Goal: Use online tool/utility: Utilize a website feature to perform a specific function

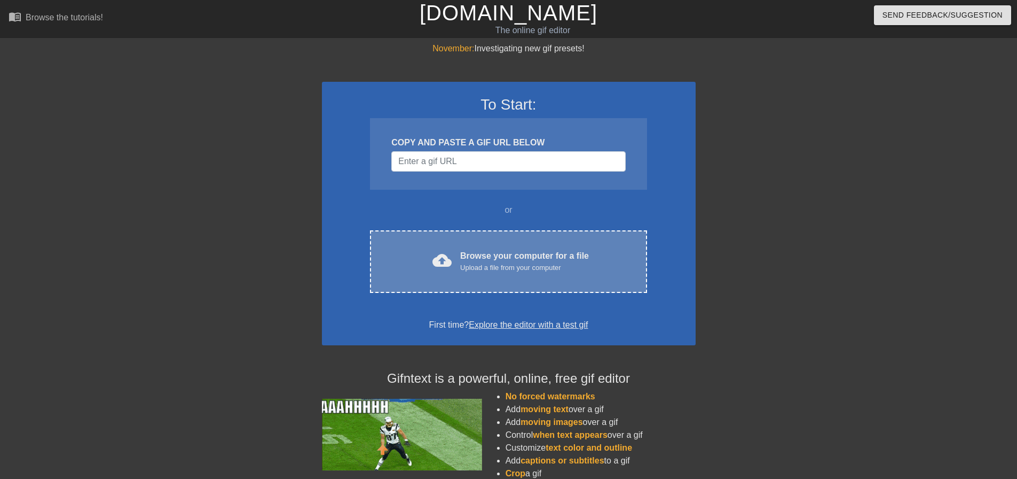
click at [483, 282] on div "cloud_upload Browse your computer for a file Upload a file from your computer C…" at bounding box center [508, 261] width 277 height 62
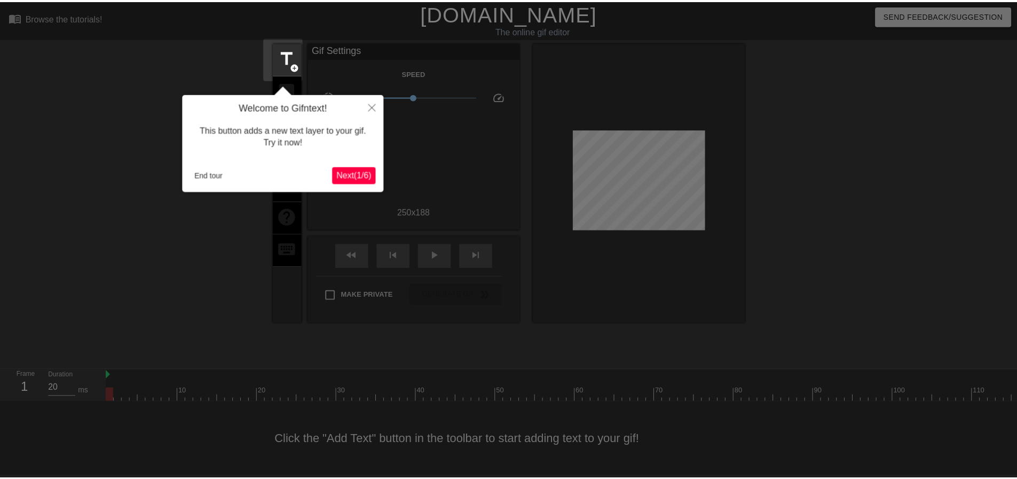
scroll to position [5, 0]
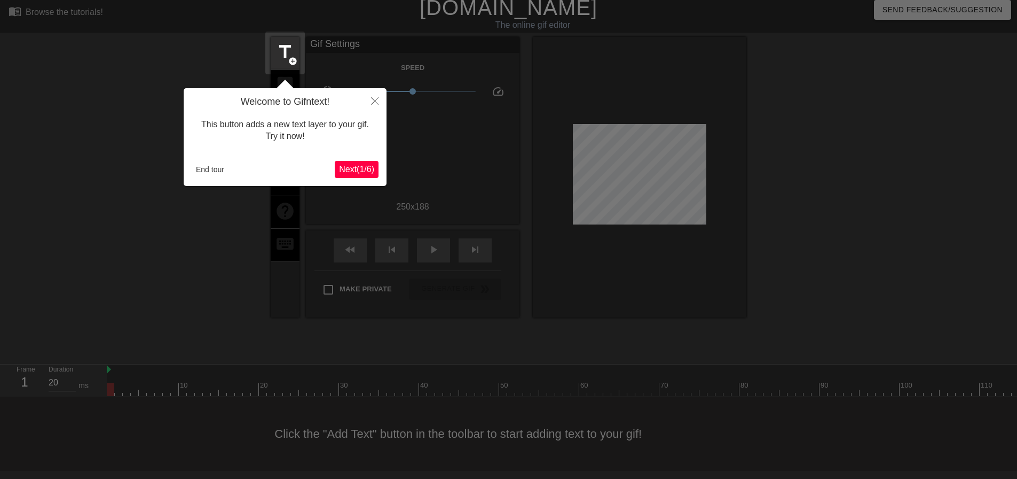
click at [365, 170] on span "Next ( 1 / 6 )" at bounding box center [356, 168] width 35 height 9
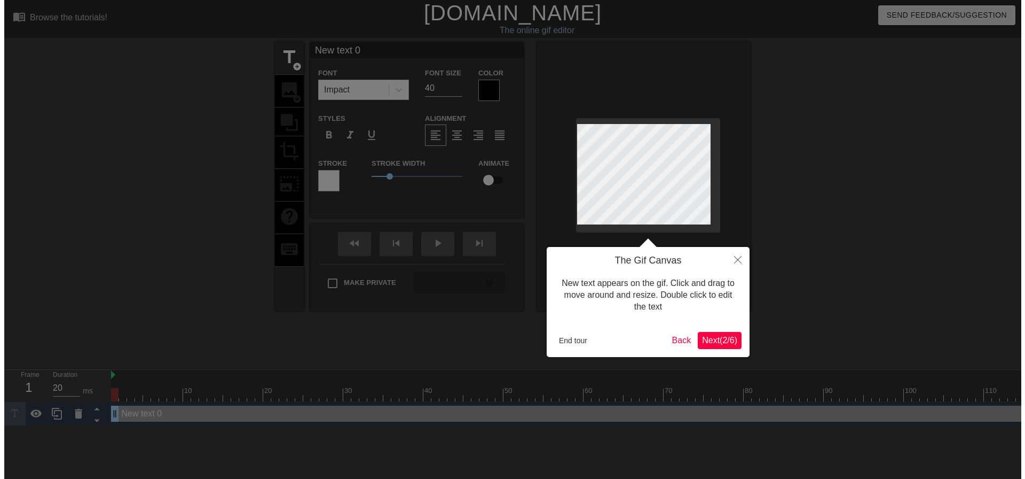
scroll to position [0, 0]
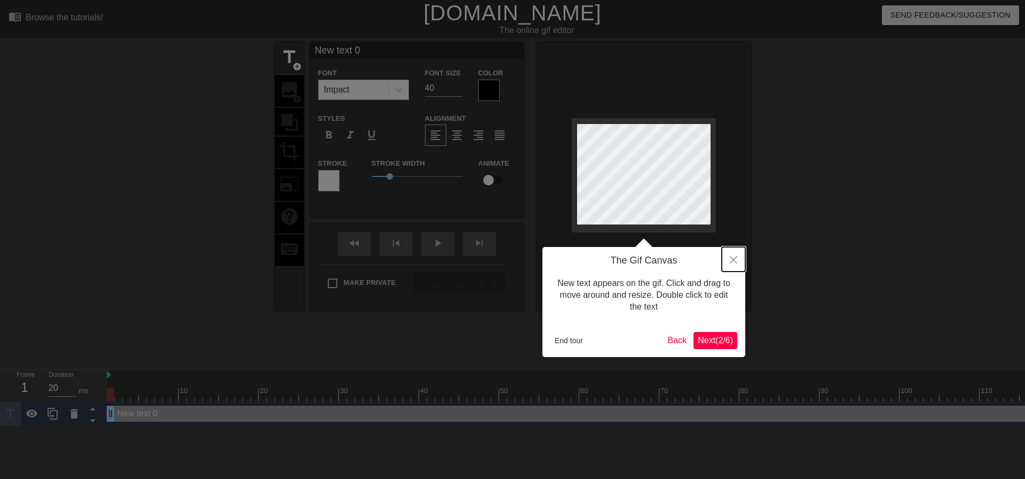
click at [737, 264] on button "Close" at bounding box center [733, 259] width 23 height 25
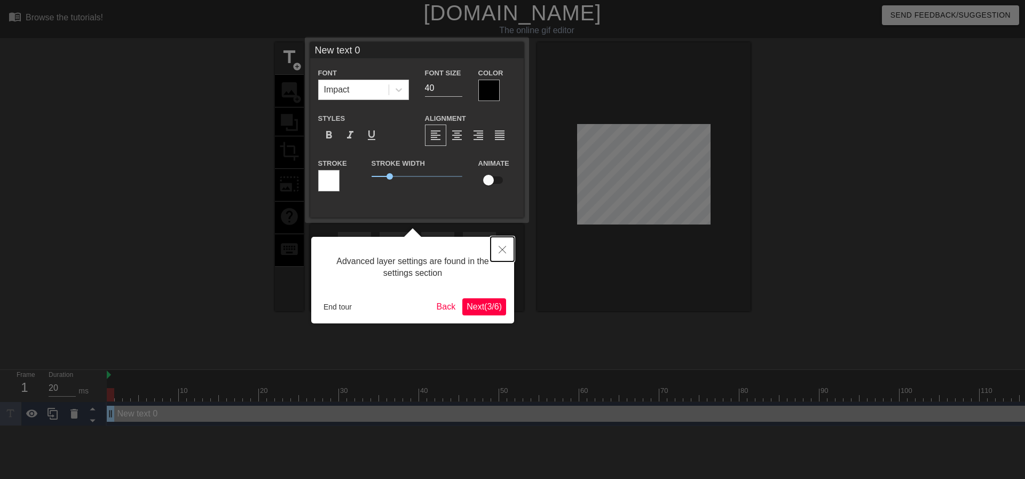
click at [502, 251] on icon "Close" at bounding box center [502, 249] width 7 height 7
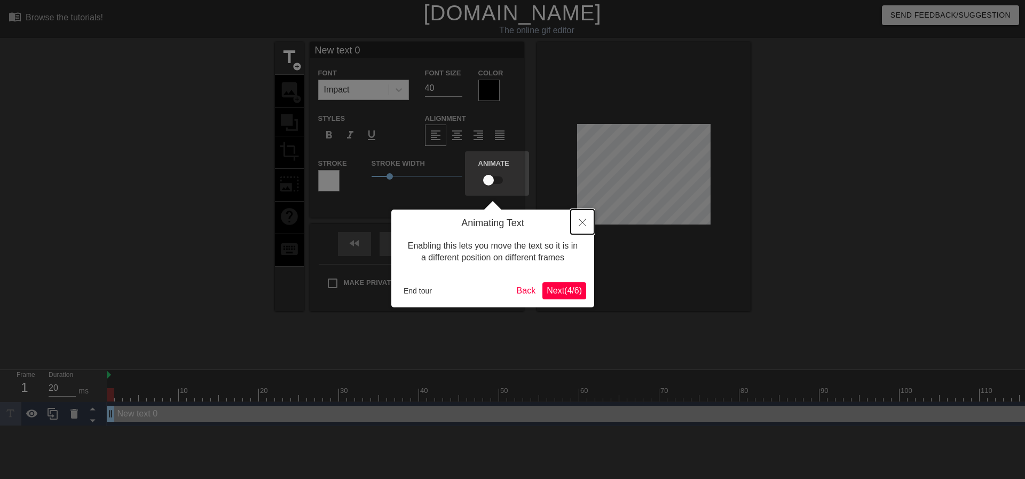
click at [587, 228] on button "Close" at bounding box center [582, 221] width 23 height 25
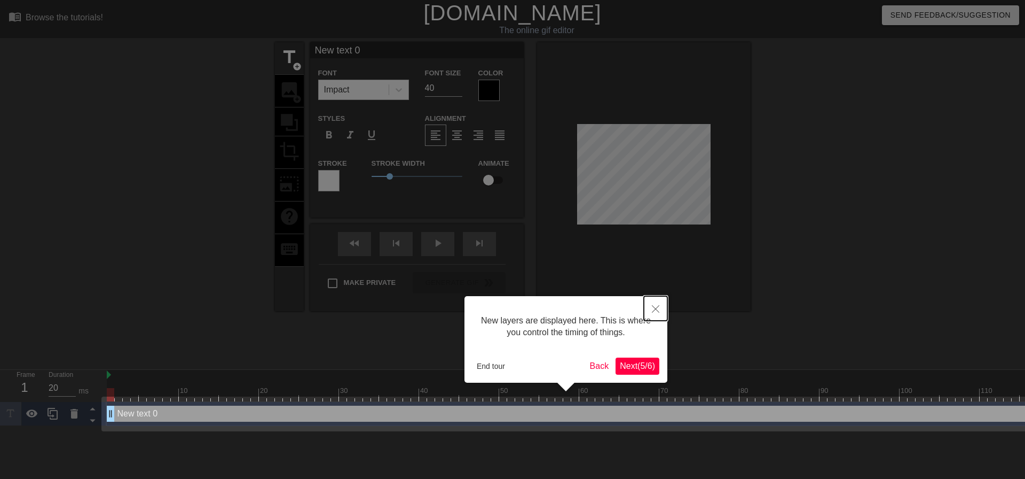
click at [660, 306] on button "Close" at bounding box center [655, 308] width 23 height 25
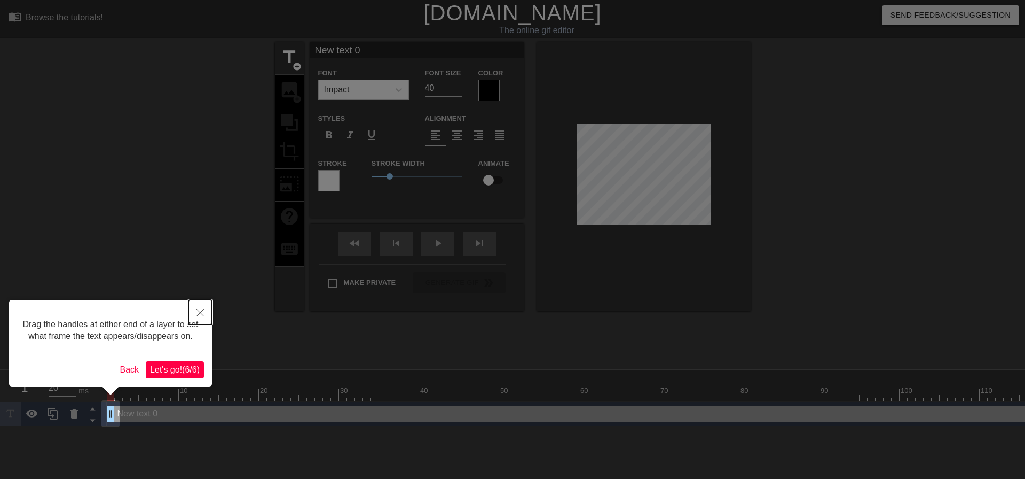
click at [199, 312] on icon "Close" at bounding box center [200, 312] width 7 height 7
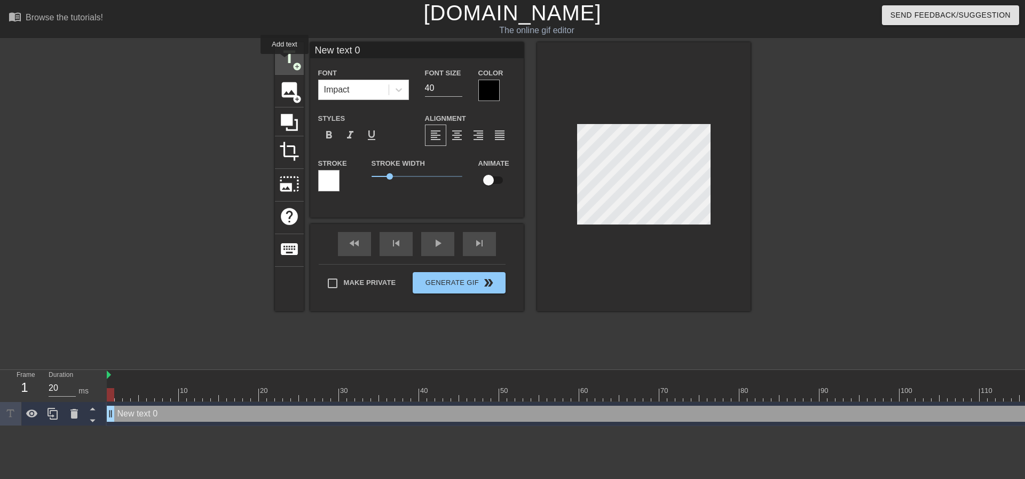
click at [286, 61] on span "title" at bounding box center [289, 57] width 20 height 20
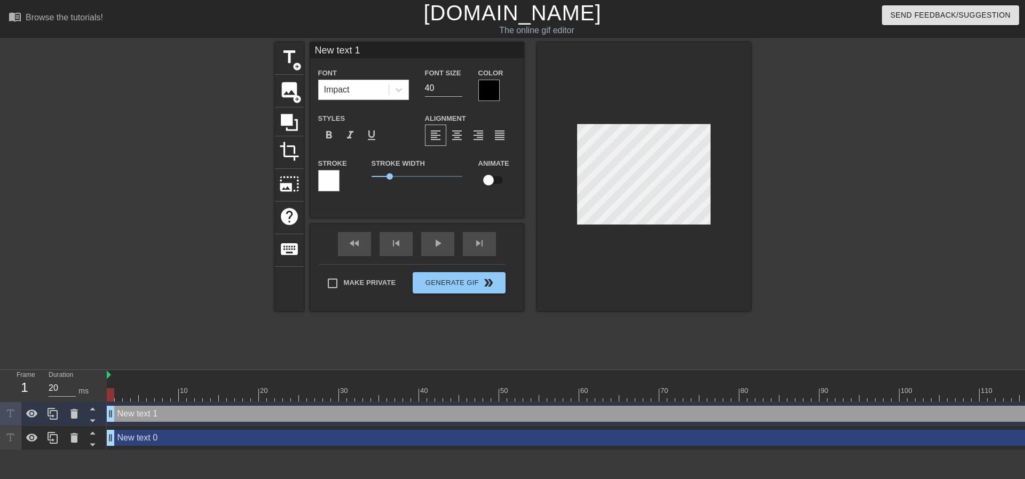
scroll to position [2, 3]
type input "R"
type textarea "R"
type input "RJ"
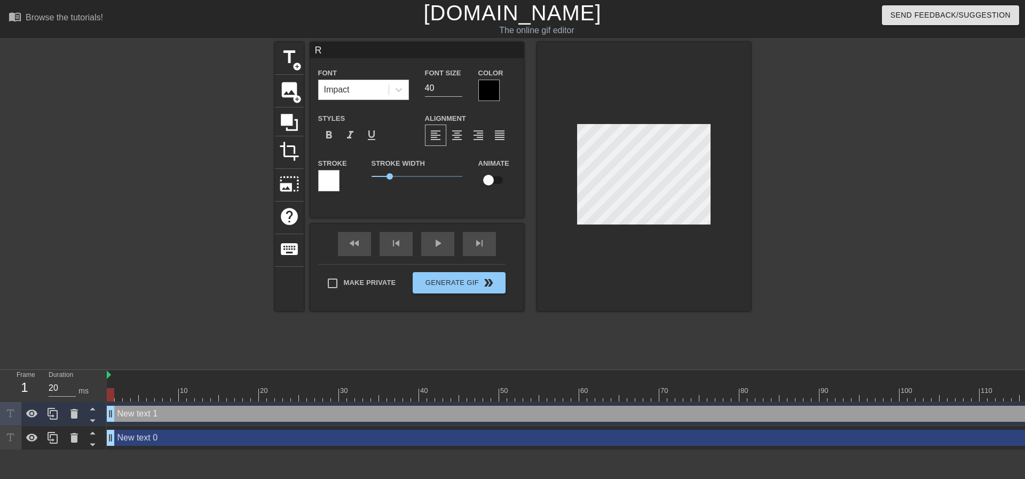
type textarea "RJ"
type input "RJ'"
type textarea "RJ'"
type input "RJ's"
type textarea "RJ's"
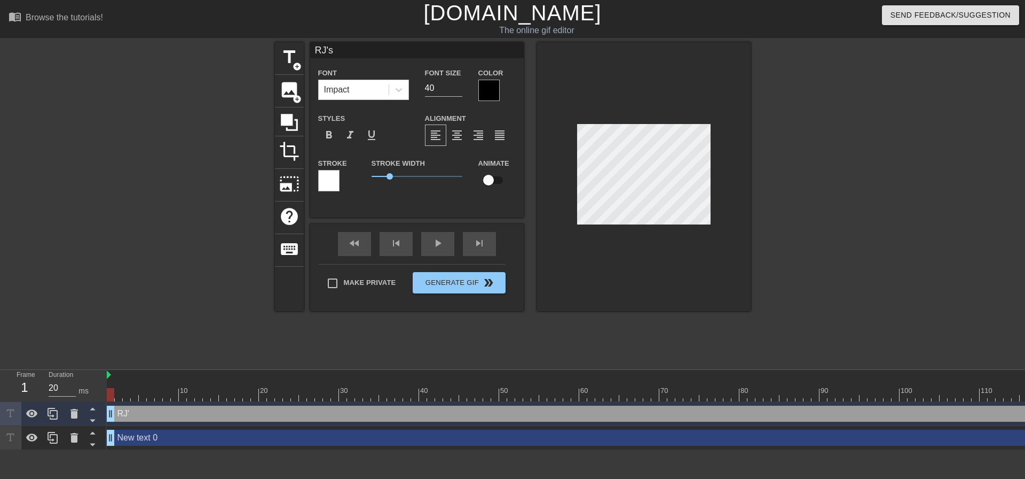
type input "RJ's"
type textarea "RJ's"
type input "RJ's W"
type textarea "RJ's W"
type input "RJ's Wi"
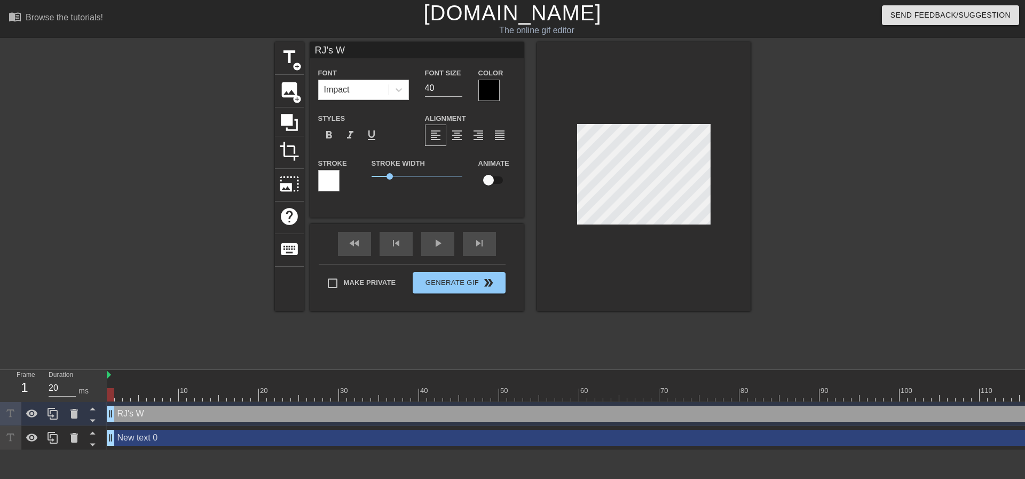
type textarea "RJ's Wi"
type input "RJ's Wif"
type textarea "RJ's Wif"
type input "RJ's Wife"
type textarea "RJ's Wife"
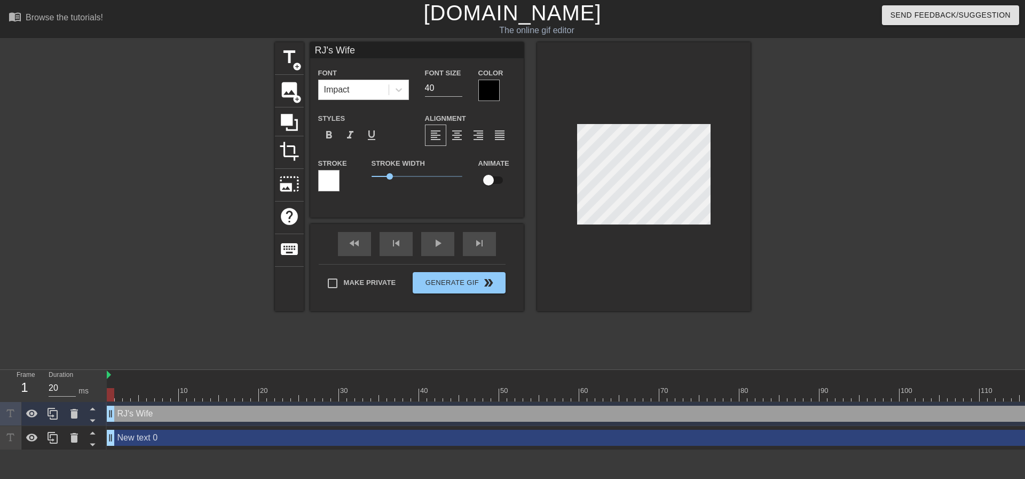
click at [571, 127] on div at bounding box center [644, 176] width 214 height 269
type input "Wife"
type textarea "Wife"
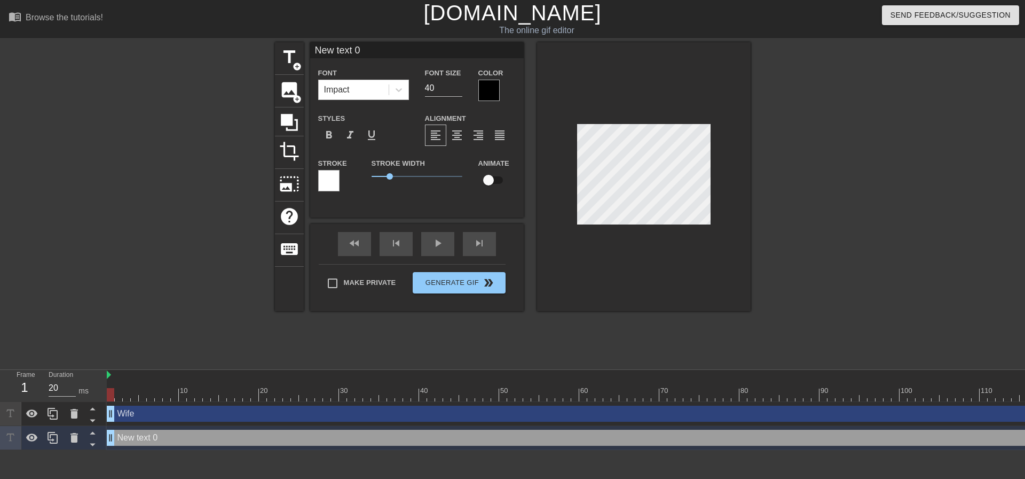
type input "R"
type textarea "R"
type input "RJ"
type textarea "RJ"
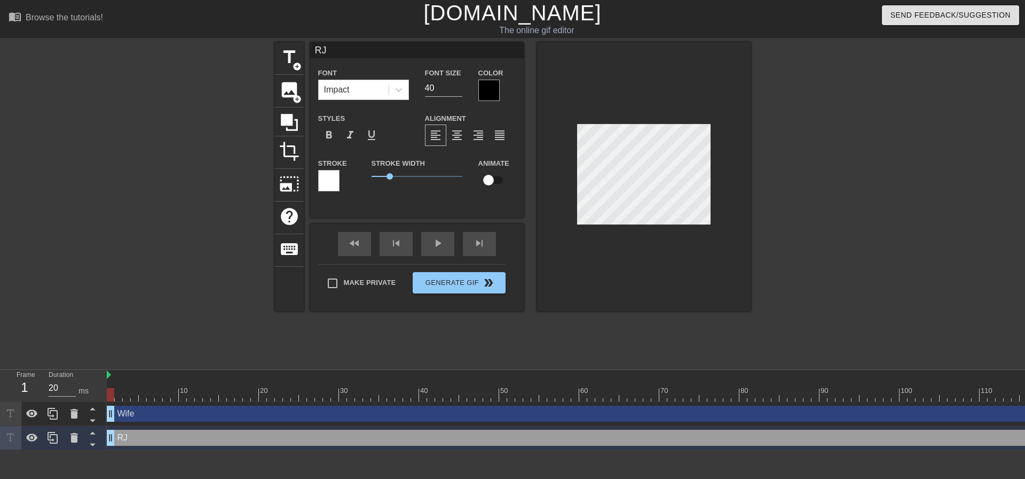
type input "Wife"
click at [442, 245] on div "play_arrow" at bounding box center [437, 244] width 33 height 24
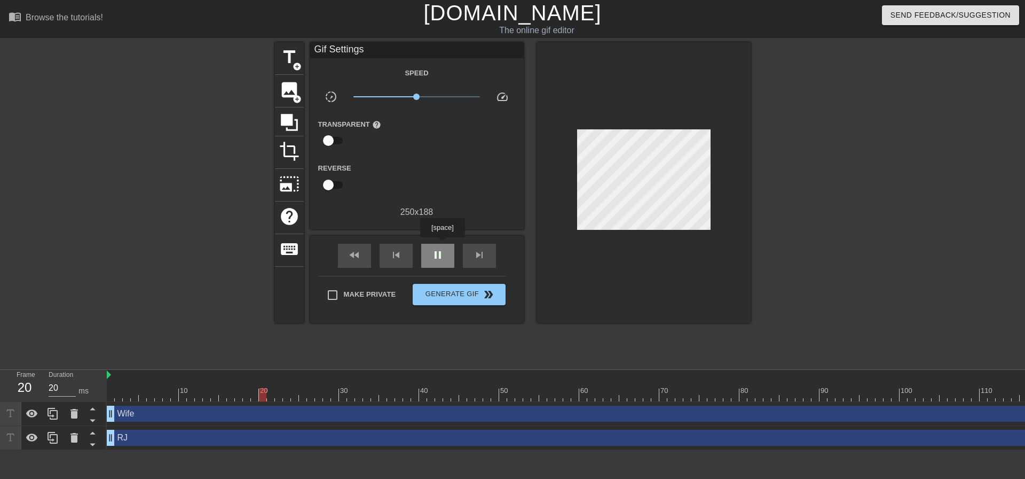
click at [442, 245] on div "pause" at bounding box center [437, 256] width 33 height 24
click at [120, 394] on div at bounding box center [623, 394] width 1033 height 13
click at [132, 395] on div at bounding box center [623, 394] width 1033 height 13
click at [145, 395] on div at bounding box center [623, 394] width 1033 height 13
click at [482, 254] on span "skip_next" at bounding box center [479, 254] width 13 height 13
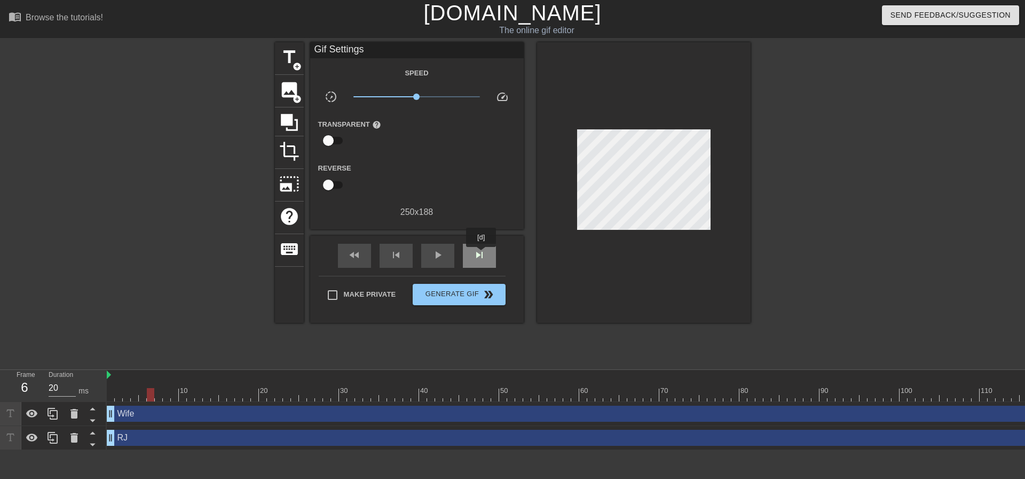
click at [482, 254] on span "skip_next" at bounding box center [479, 254] width 13 height 13
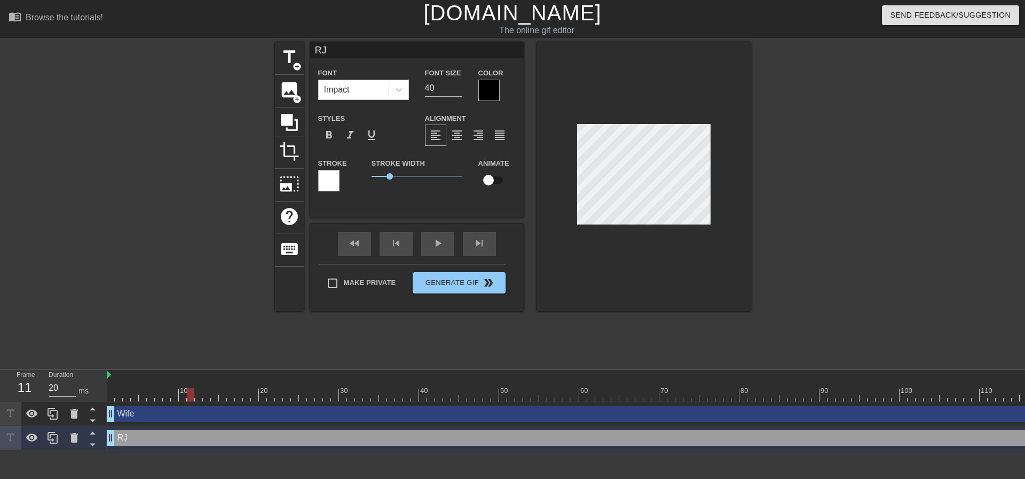
click at [493, 178] on input "checkbox" at bounding box center [488, 180] width 61 height 20
checkbox input "true"
click at [118, 395] on div at bounding box center [623, 394] width 1033 height 13
drag, startPoint x: 114, startPoint y: 397, endPoint x: 107, endPoint y: 400, distance: 6.9
click at [107, 400] on div at bounding box center [623, 394] width 1033 height 13
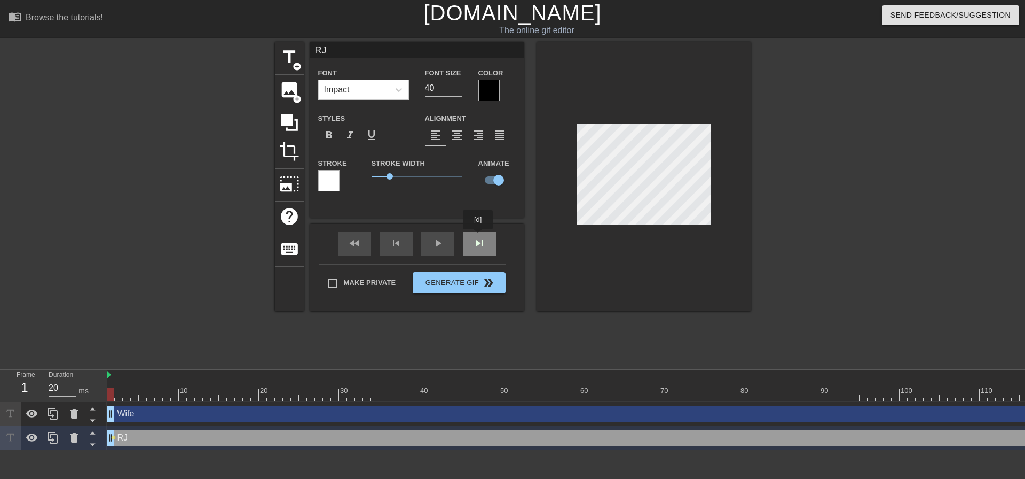
click at [479, 237] on div "fast_rewind skip_previous play_arrow skip_next" at bounding box center [417, 244] width 174 height 40
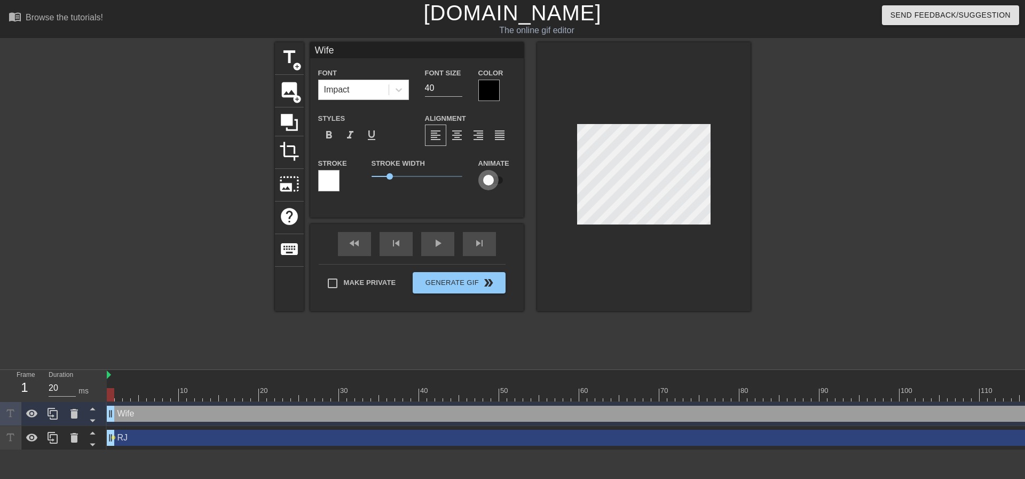
click at [493, 182] on input "checkbox" at bounding box center [488, 180] width 61 height 20
checkbox input "true"
click at [696, 263] on div at bounding box center [644, 176] width 214 height 269
type input "RJ"
click at [538, 304] on div at bounding box center [644, 176] width 214 height 269
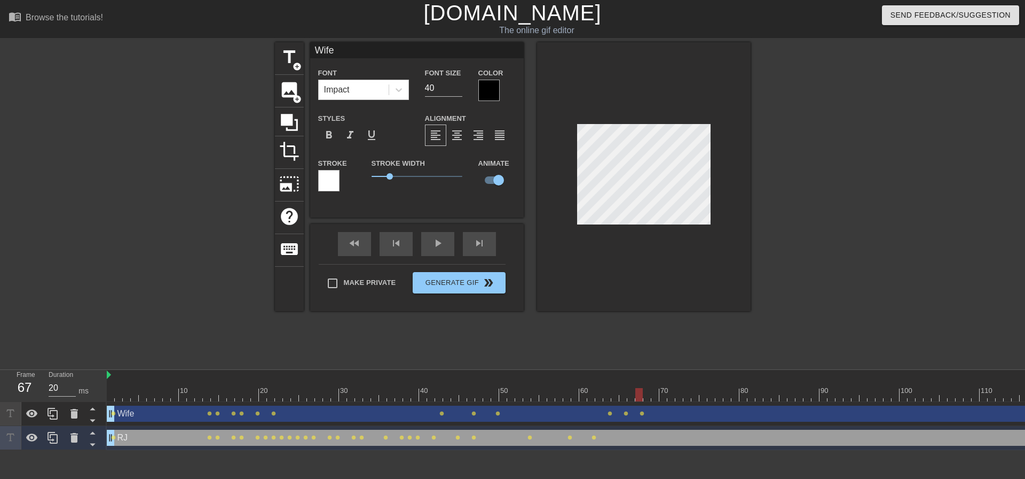
type input "RJ"
click at [578, 309] on div at bounding box center [644, 176] width 214 height 269
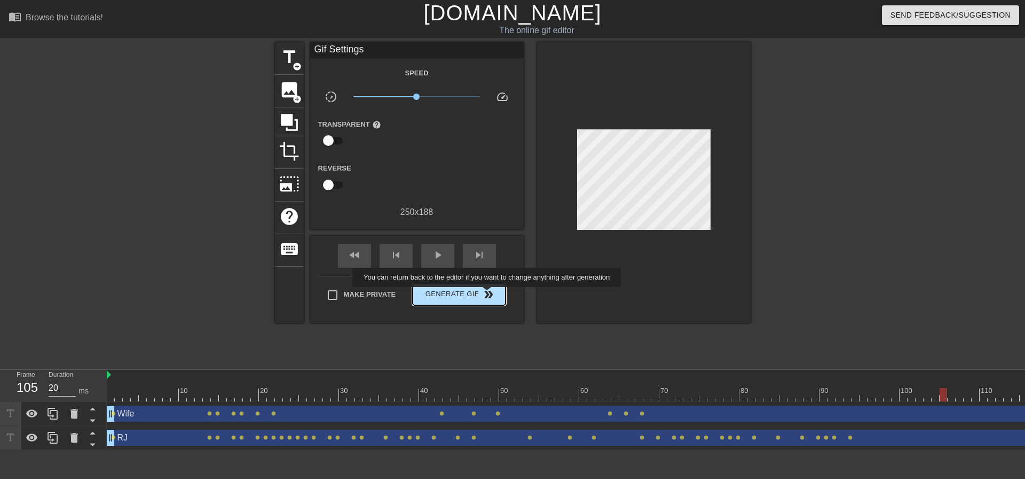
click at [488, 294] on span "double_arrow" at bounding box center [488, 294] width 13 height 13
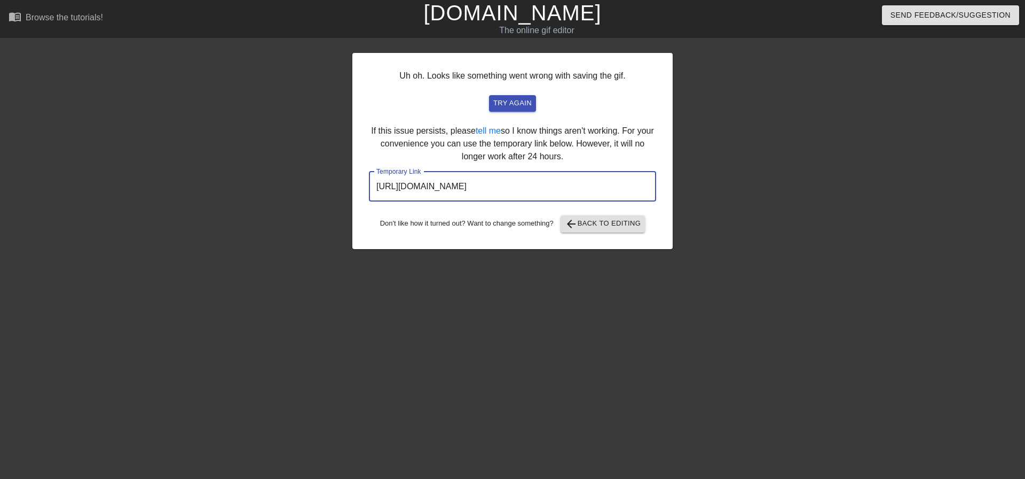
click at [595, 187] on input "[URL][DOMAIN_NAME]" at bounding box center [512, 186] width 287 height 30
